Goal: Check status: Check status

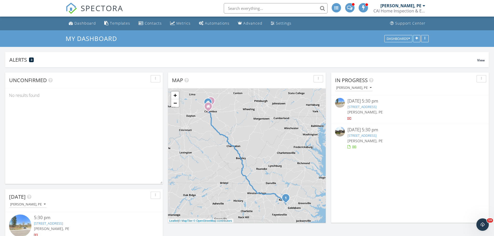
click at [371, 136] on link "313 Mt Eden Pl, Cary, NC 27518" at bounding box center [362, 135] width 29 height 5
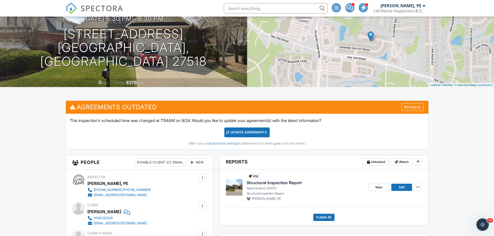
scroll to position [52, 0]
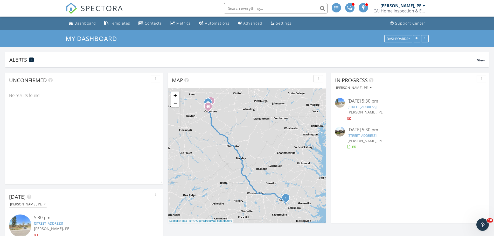
click at [377, 106] on link "15 Government Rd, Clayton, NC 27520" at bounding box center [362, 107] width 29 height 5
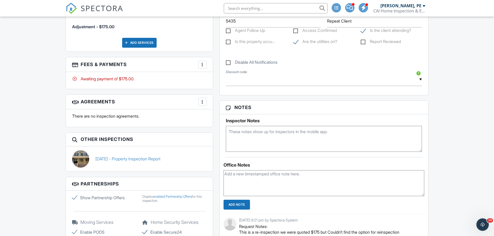
scroll to position [389, 0]
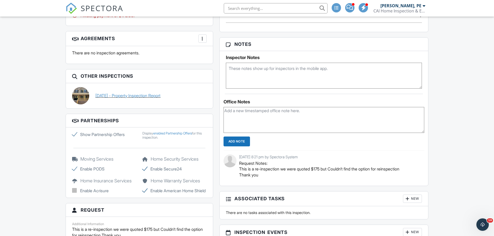
click at [161, 98] on link "[DATE] - Property Inspection Report" at bounding box center [127, 96] width 65 height 6
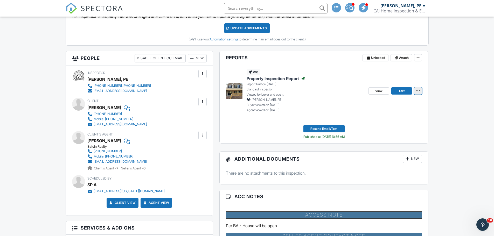
click at [420, 92] on span at bounding box center [418, 90] width 5 height 5
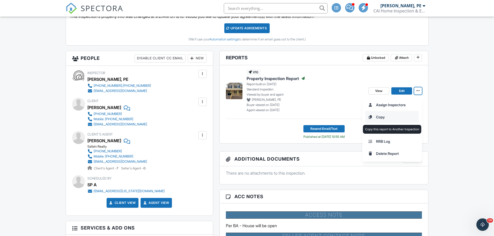
click at [385, 116] on input "Copy" at bounding box center [392, 117] width 53 height 12
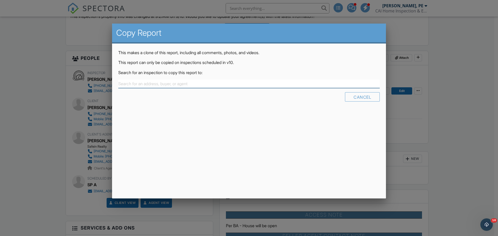
click at [197, 84] on input "text" at bounding box center [248, 84] width 261 height 9
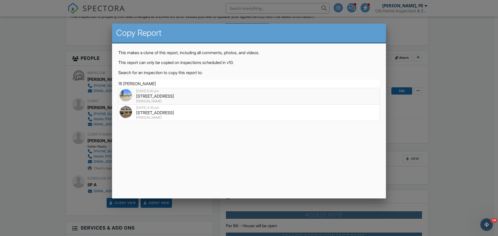
click at [189, 91] on div "09/25/2025 5:30 pm" at bounding box center [249, 91] width 259 height 4
type input "15 Government Rd, Clayton, NC 27520"
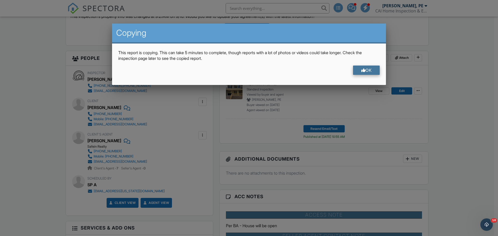
click at [362, 73] on div "OK" at bounding box center [366, 70] width 27 height 9
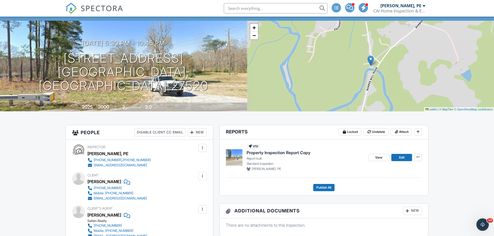
scroll to position [26, 0]
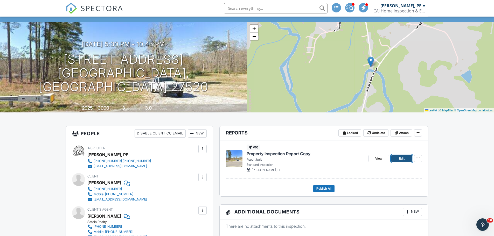
click at [401, 161] on link "Edit" at bounding box center [401, 158] width 21 height 7
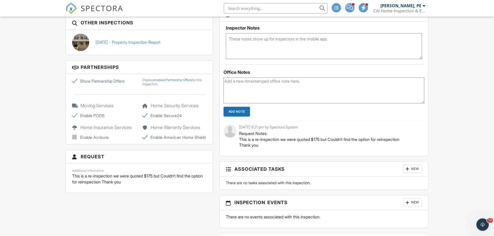
scroll to position [389, 0]
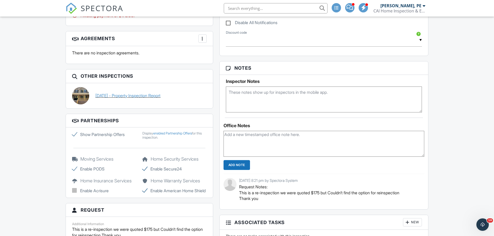
click at [137, 94] on link "09/14/2025 - Property Inspection Report" at bounding box center [127, 96] width 65 height 6
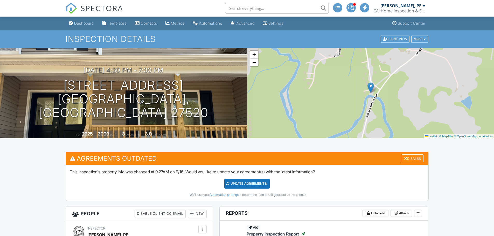
click at [235, 108] on div "[DATE] 4:30 pm - 7:30 pm [STREET_ADDRESS] [GEOGRAPHIC_DATA], NC 27520" at bounding box center [123, 93] width 247 height 53
click at [197, 97] on div "[DATE] 4:30 pm - 7:30 pm [STREET_ADDRESS] [GEOGRAPHIC_DATA], NC 27520" at bounding box center [123, 93] width 247 height 53
click at [67, 64] on div "09/14/2025 4:30 pm - 7:30 pm 15 Government Rd Clayton, NC 27520 Built 2025 3000…" at bounding box center [123, 93] width 247 height 91
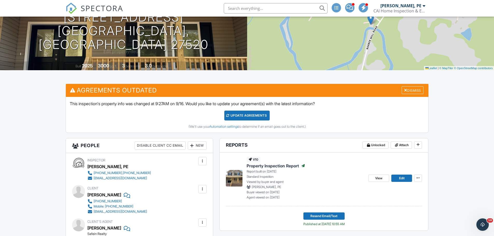
scroll to position [104, 0]
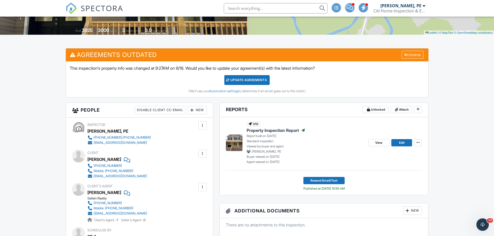
click at [287, 129] on span "Property Inspection Report" at bounding box center [273, 131] width 52 height 6
click at [401, 143] on span "Edit" at bounding box center [401, 142] width 5 height 5
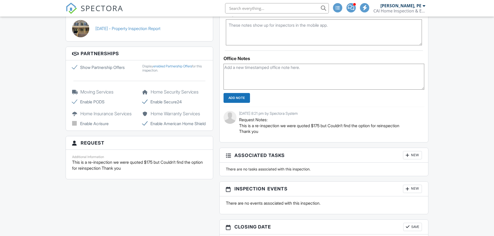
click at [111, 73] on div at bounding box center [139, 81] width 141 height 17
click at [115, 29] on link "09/14/2025 - Property Inspection Report" at bounding box center [127, 29] width 65 height 6
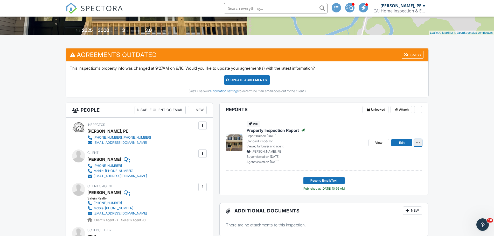
click at [419, 145] on span at bounding box center [418, 142] width 5 height 5
click at [380, 144] on span "View" at bounding box center [378, 142] width 7 height 5
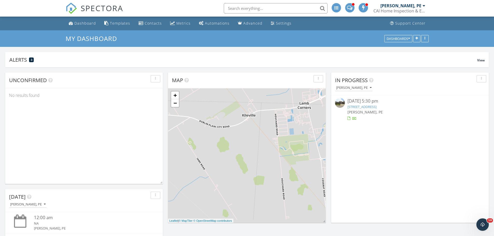
scroll to position [545, 502]
click at [86, 23] on div "Dashboard" at bounding box center [85, 23] width 22 height 5
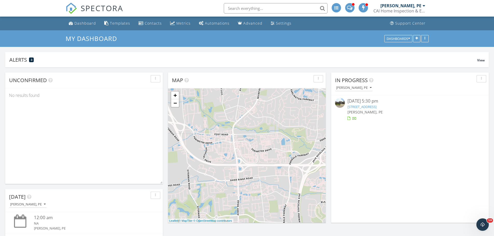
scroll to position [545, 502]
